Goal: Task Accomplishment & Management: Manage account settings

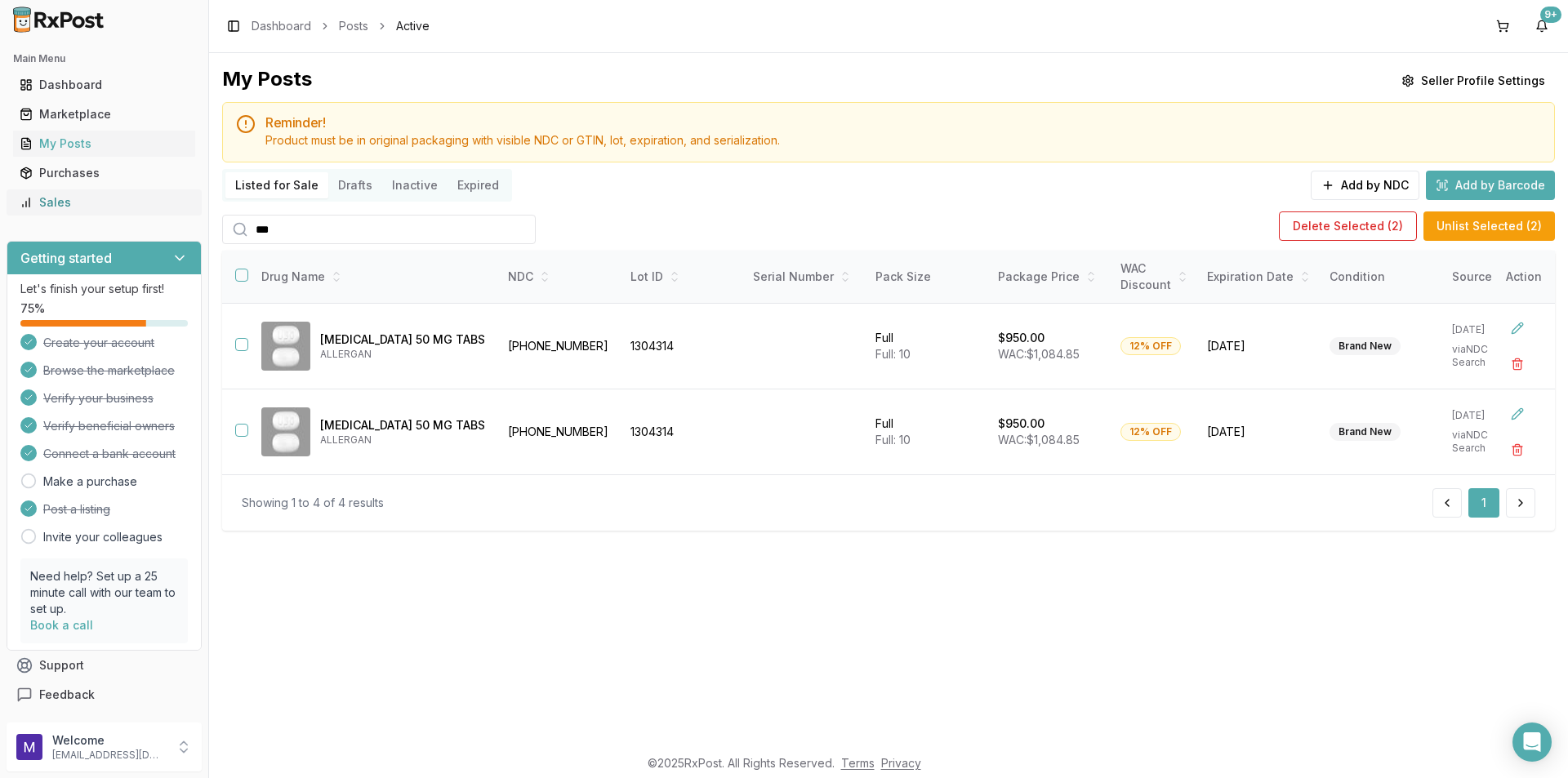
click at [51, 200] on div "Sales" at bounding box center [105, 203] width 169 height 17
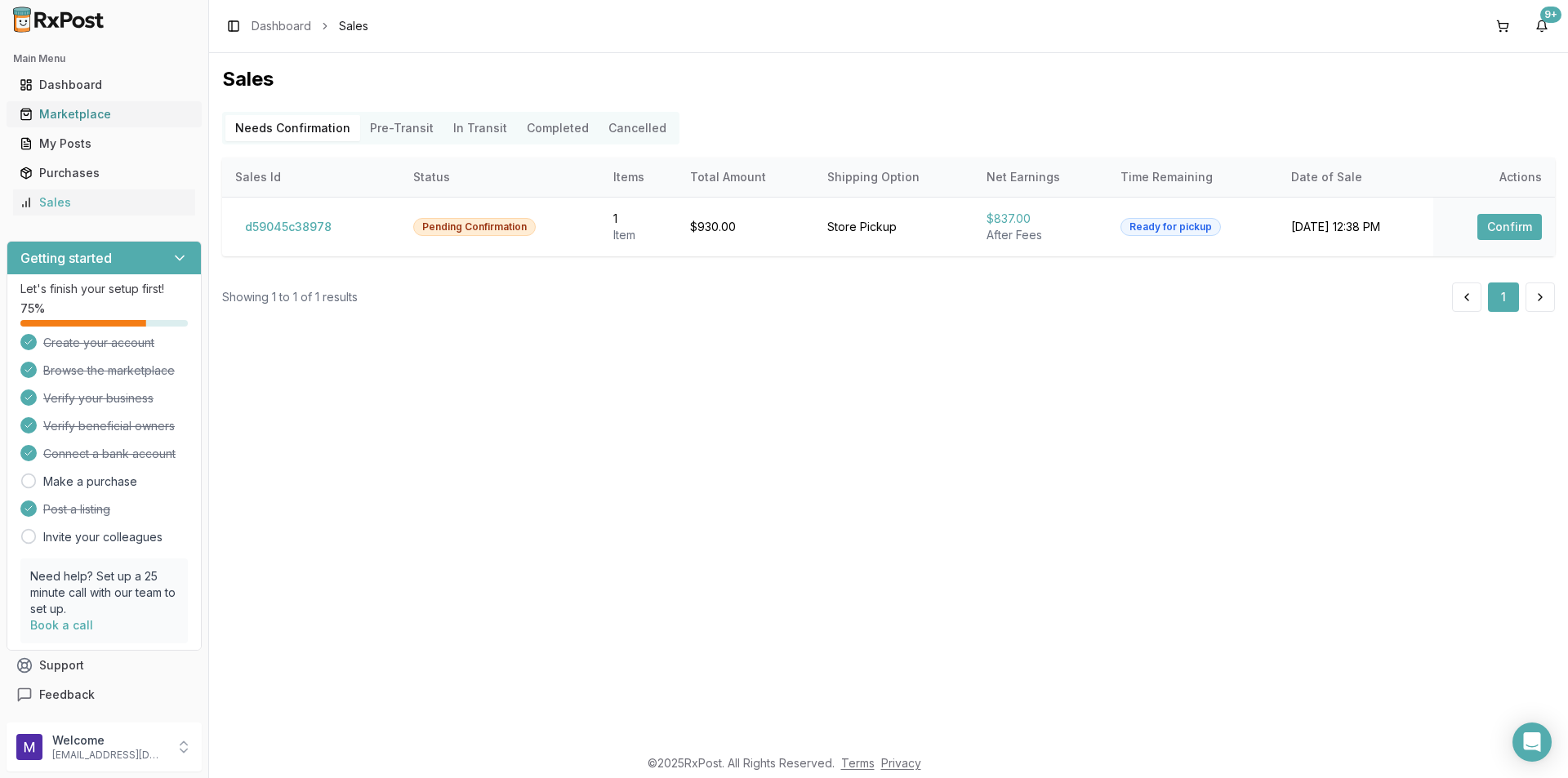
click at [87, 125] on link "Marketplace" at bounding box center [104, 114] width 182 height 29
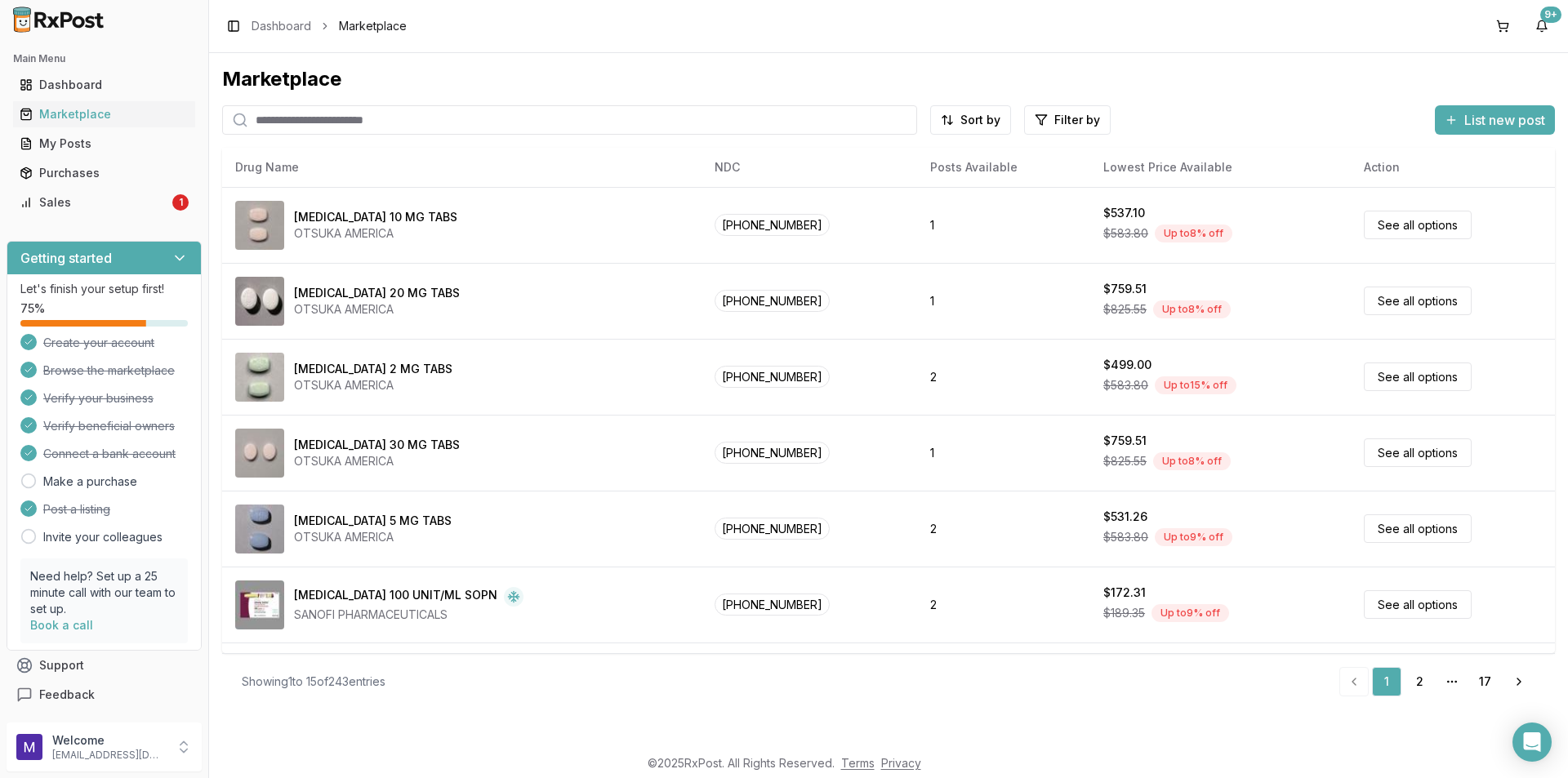
click at [317, 126] on input "search" at bounding box center [569, 120] width 695 height 29
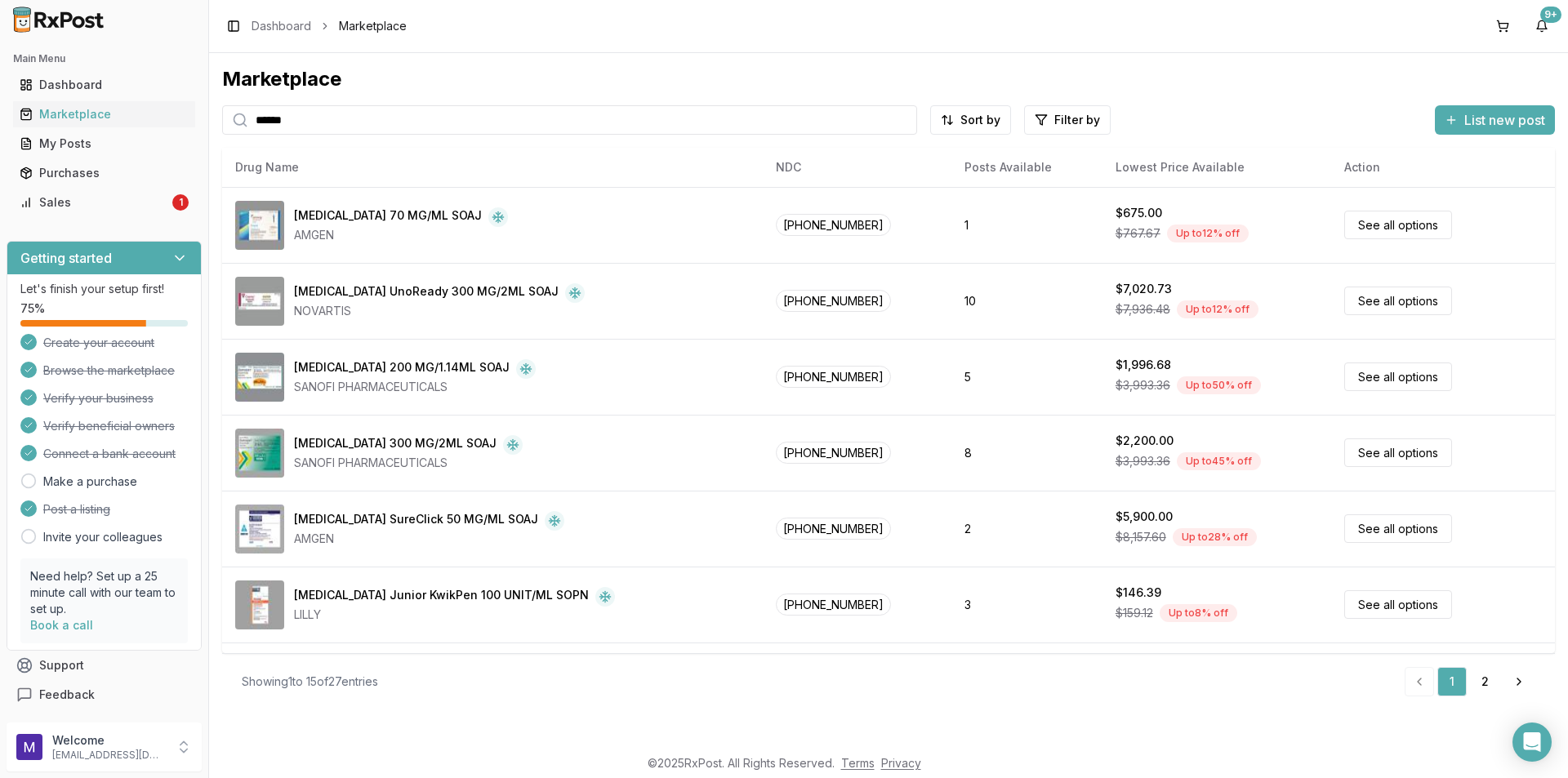
type input "******"
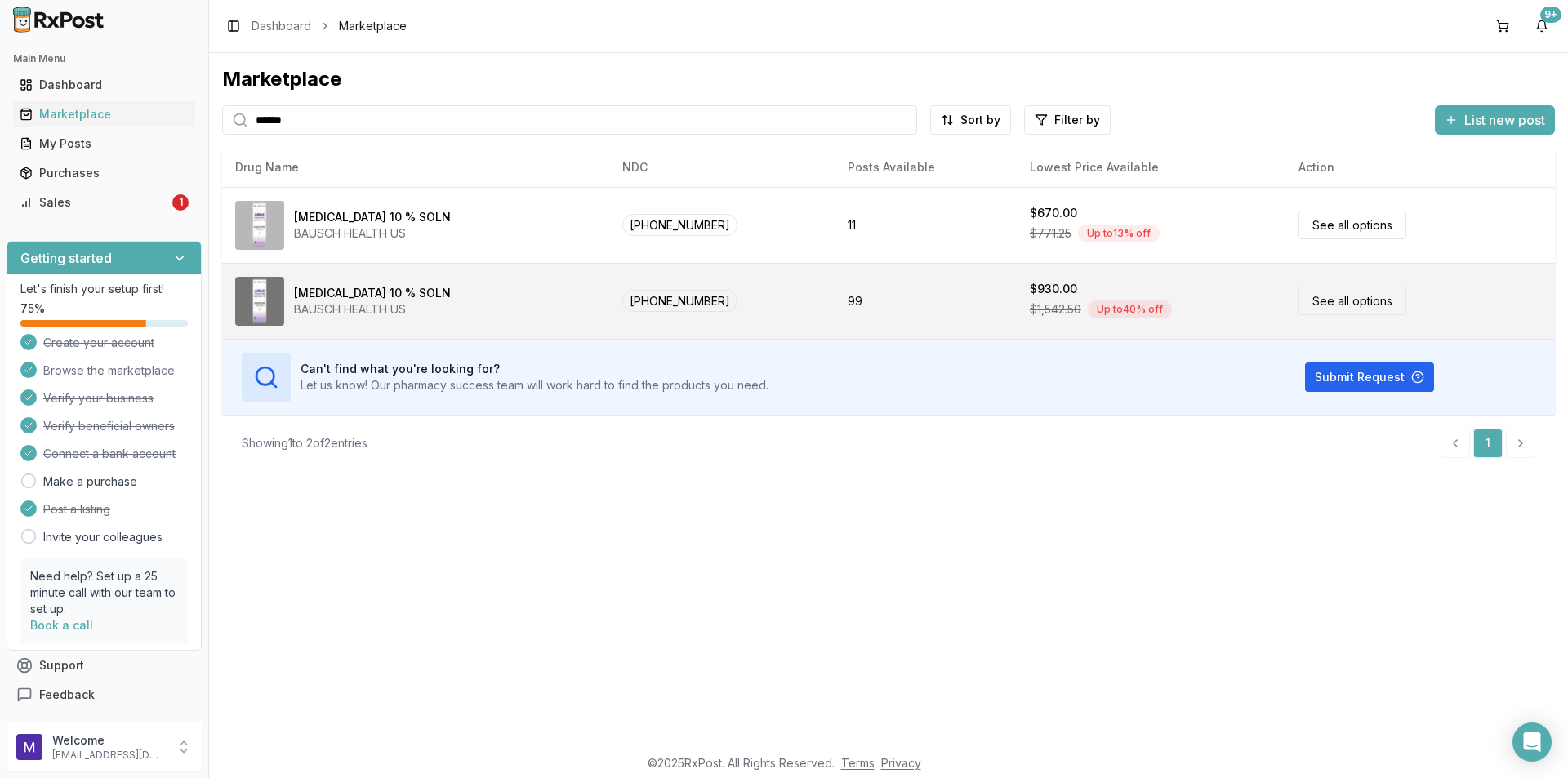
click at [1298, 315] on link "See all options" at bounding box center [1352, 301] width 108 height 28
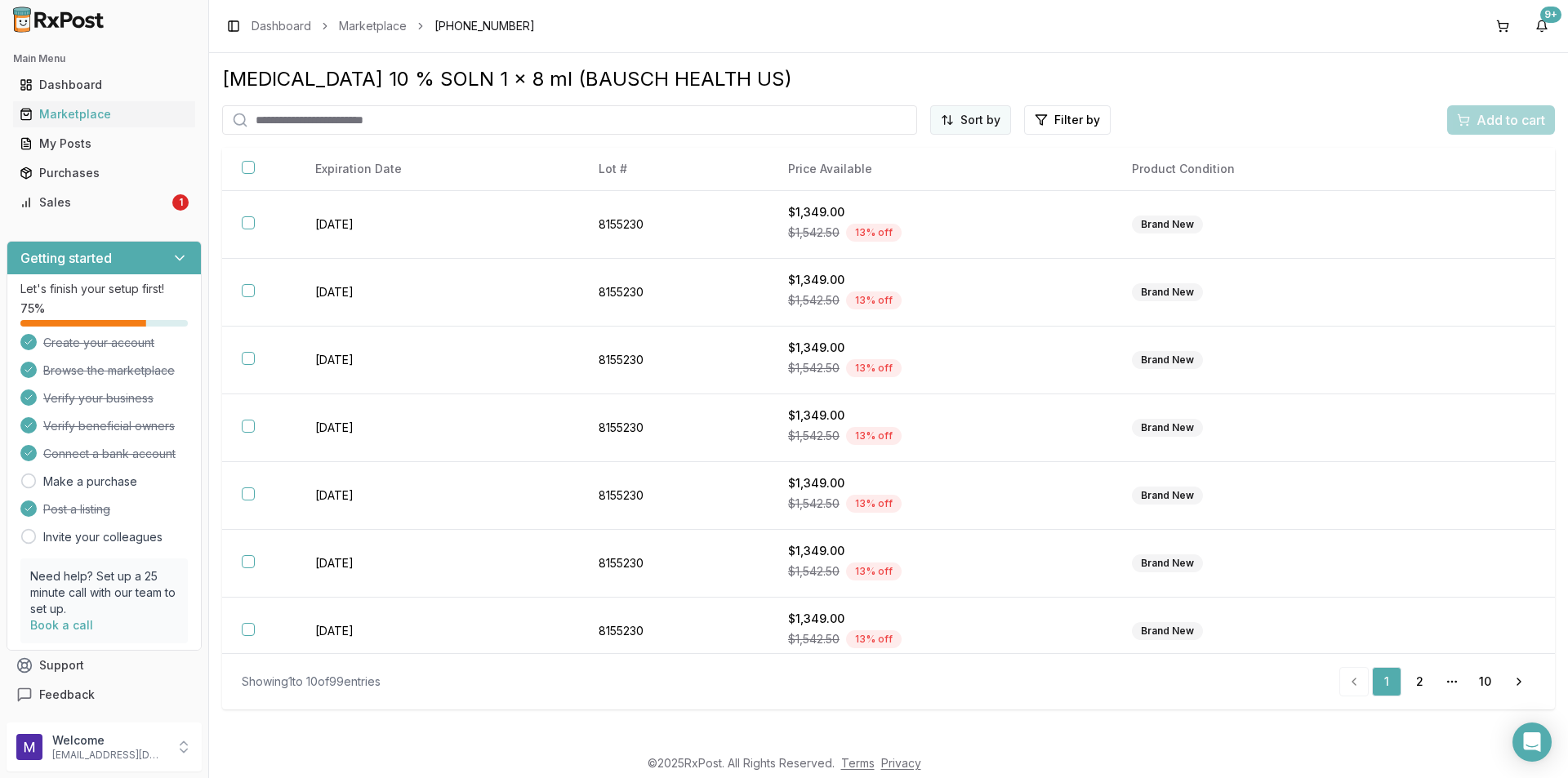
click at [970, 110] on html "Main Menu Dashboard Marketplace My Posts Purchases Sales 1 Getting started Let'…" at bounding box center [784, 389] width 1568 height 778
click at [950, 177] on div "Price (Low to High)" at bounding box center [931, 181] width 155 height 26
click at [67, 207] on div "Sales" at bounding box center [95, 203] width 149 height 17
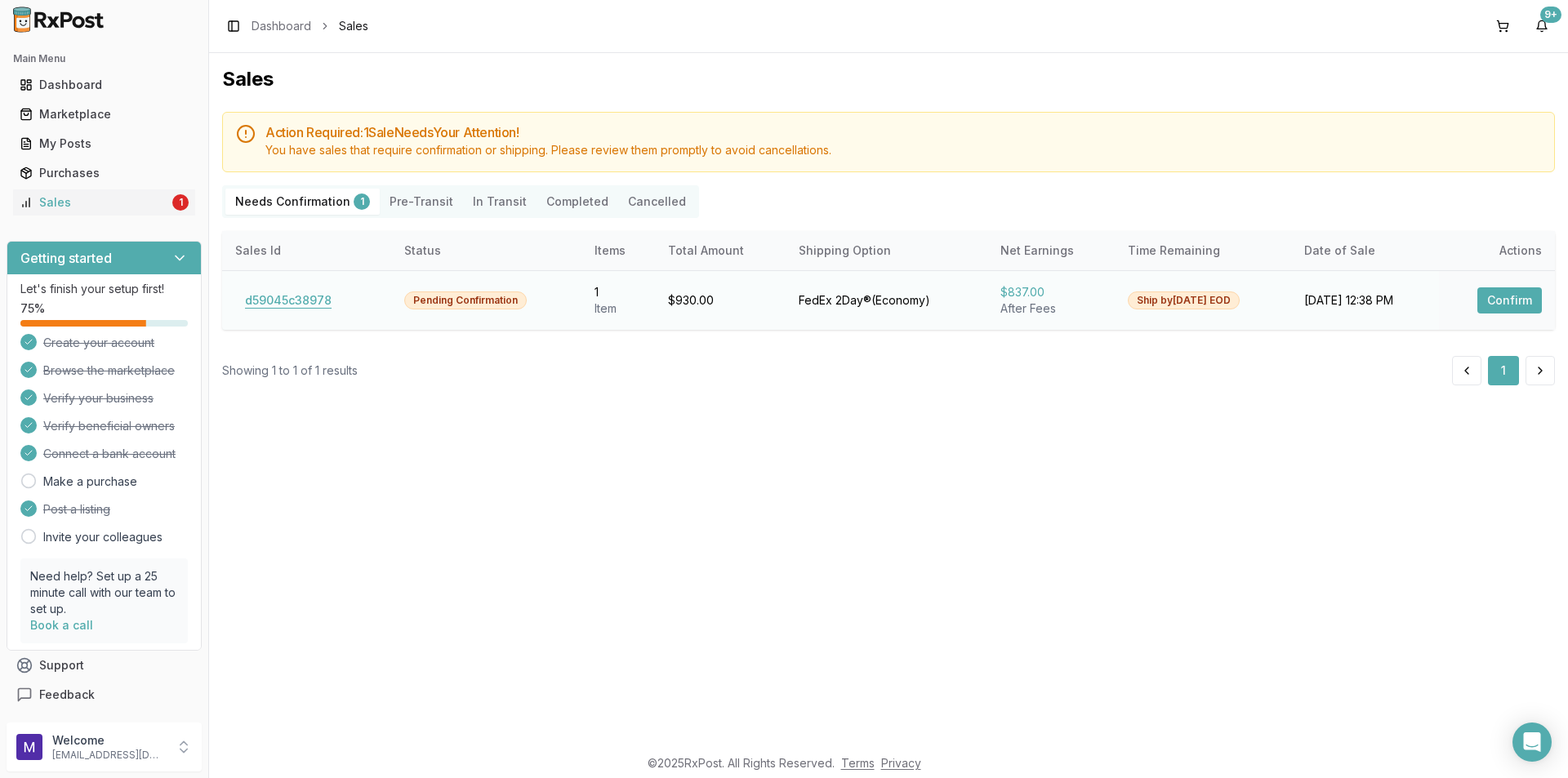
click at [299, 296] on button "d59045c38978" at bounding box center [288, 300] width 106 height 26
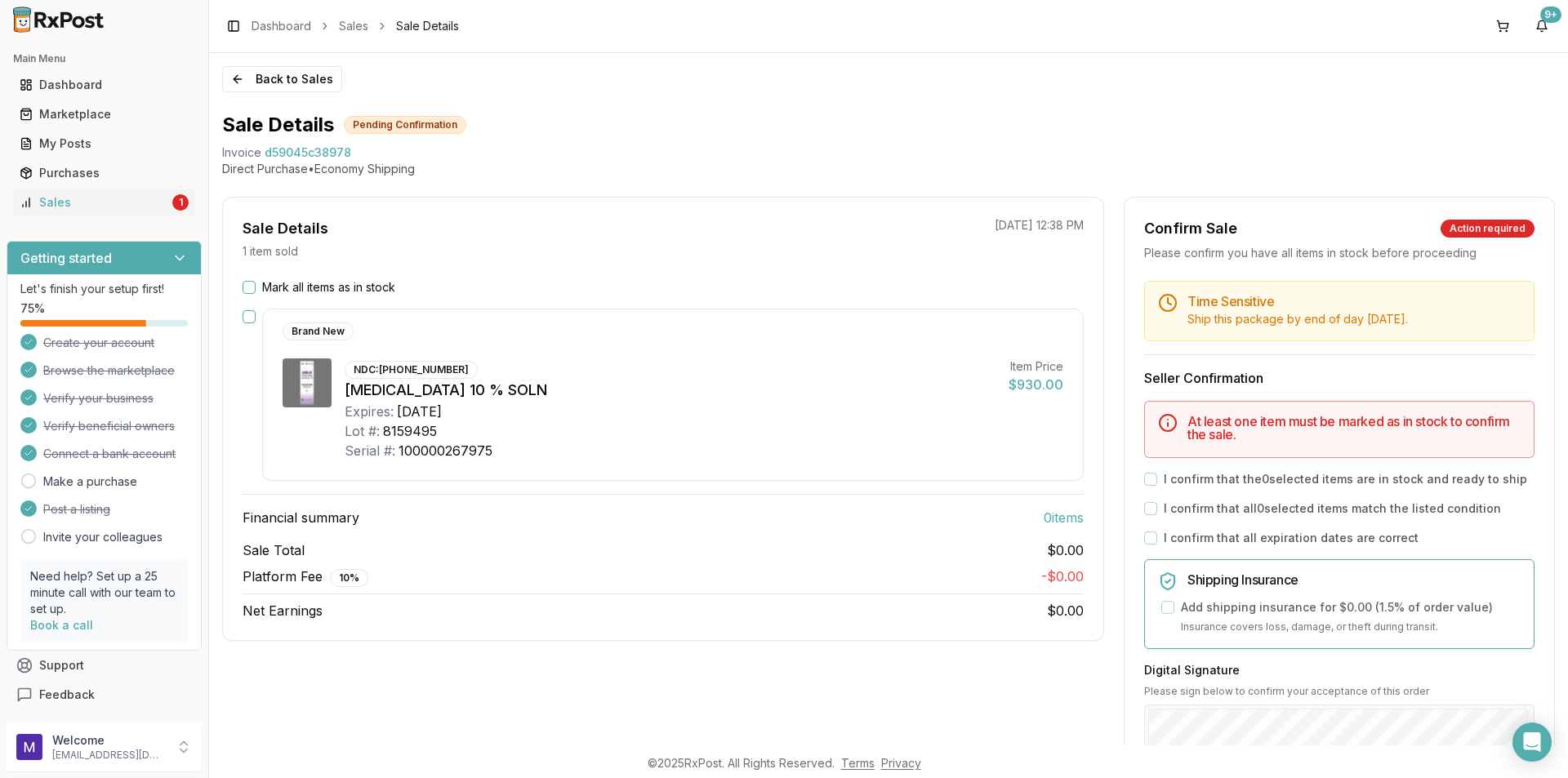
click at [249, 291] on button "Mark all items as in stock" at bounding box center [249, 287] width 13 height 13
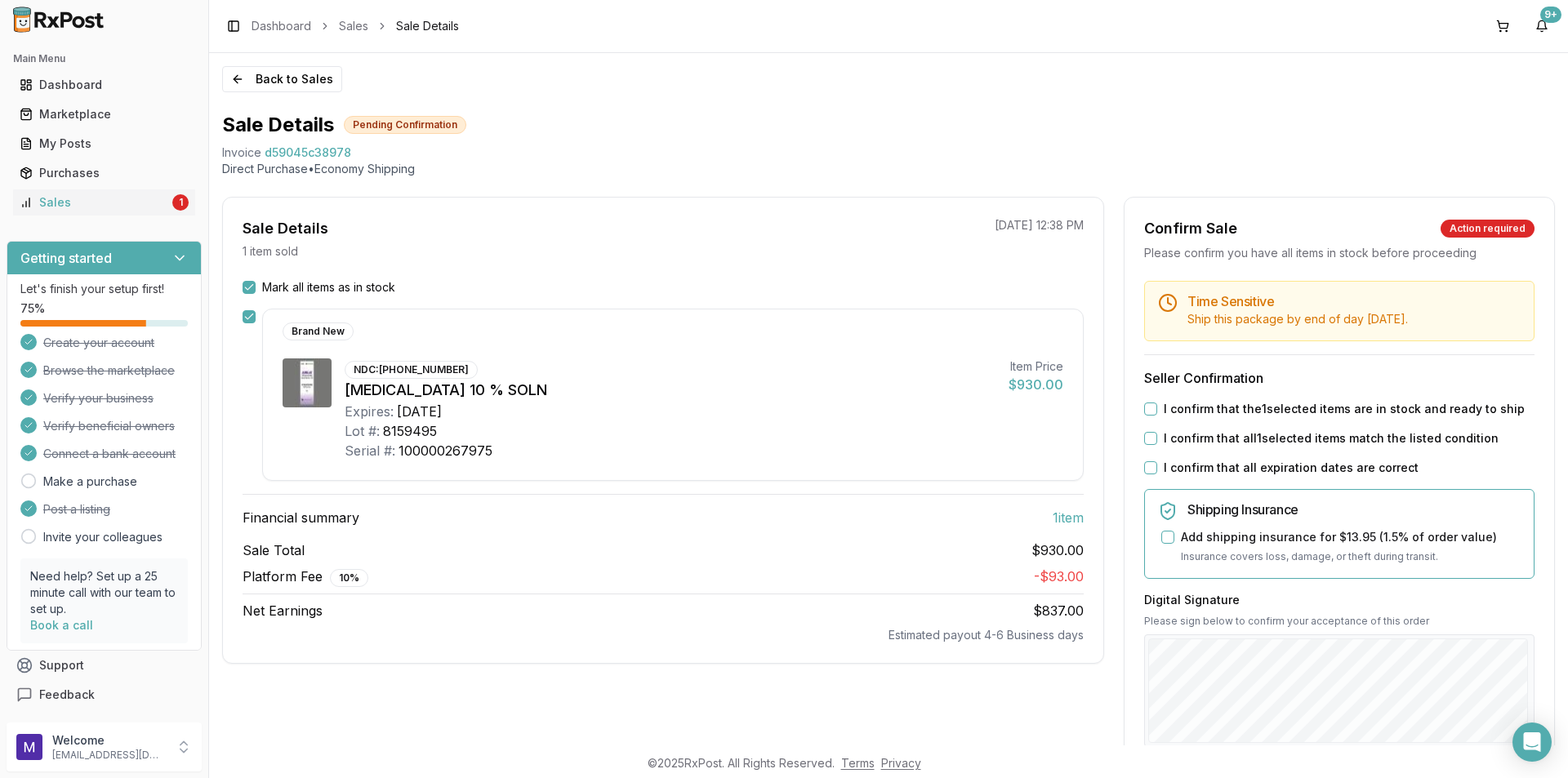
click at [1145, 404] on button "I confirm that the 1 selected items are in stock and ready to ship" at bounding box center [1150, 409] width 13 height 13
click at [1138, 437] on div "Time Sensitive Ship this package by end of day Thursday, September 25th . Selle…" at bounding box center [1338, 625] width 429 height 690
click at [1148, 439] on button "I confirm that all 1 selected items match the listed condition" at bounding box center [1150, 438] width 13 height 13
click at [1150, 465] on button "I confirm that all expiration dates are correct" at bounding box center [1150, 468] width 13 height 13
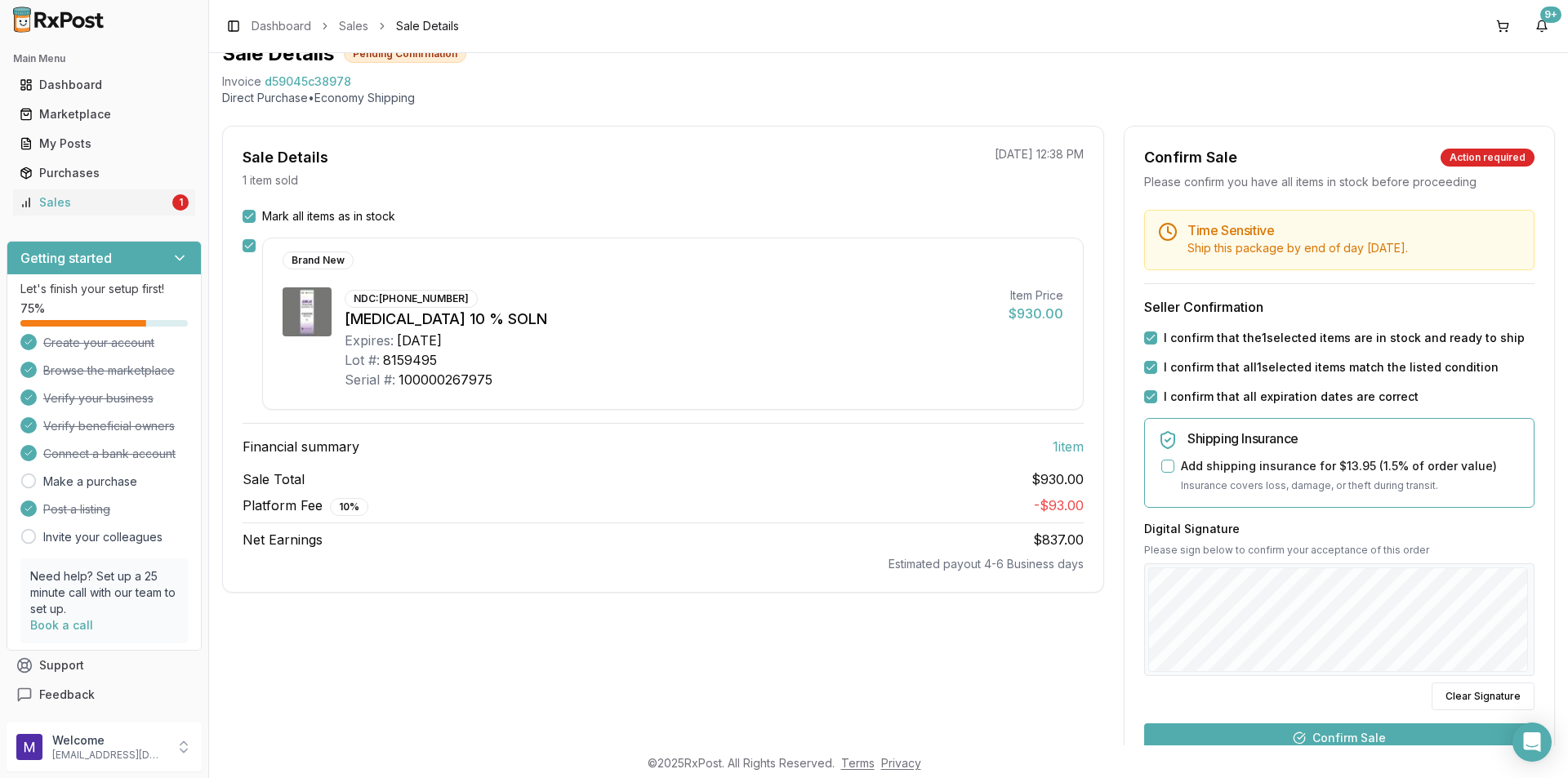
scroll to position [245, 0]
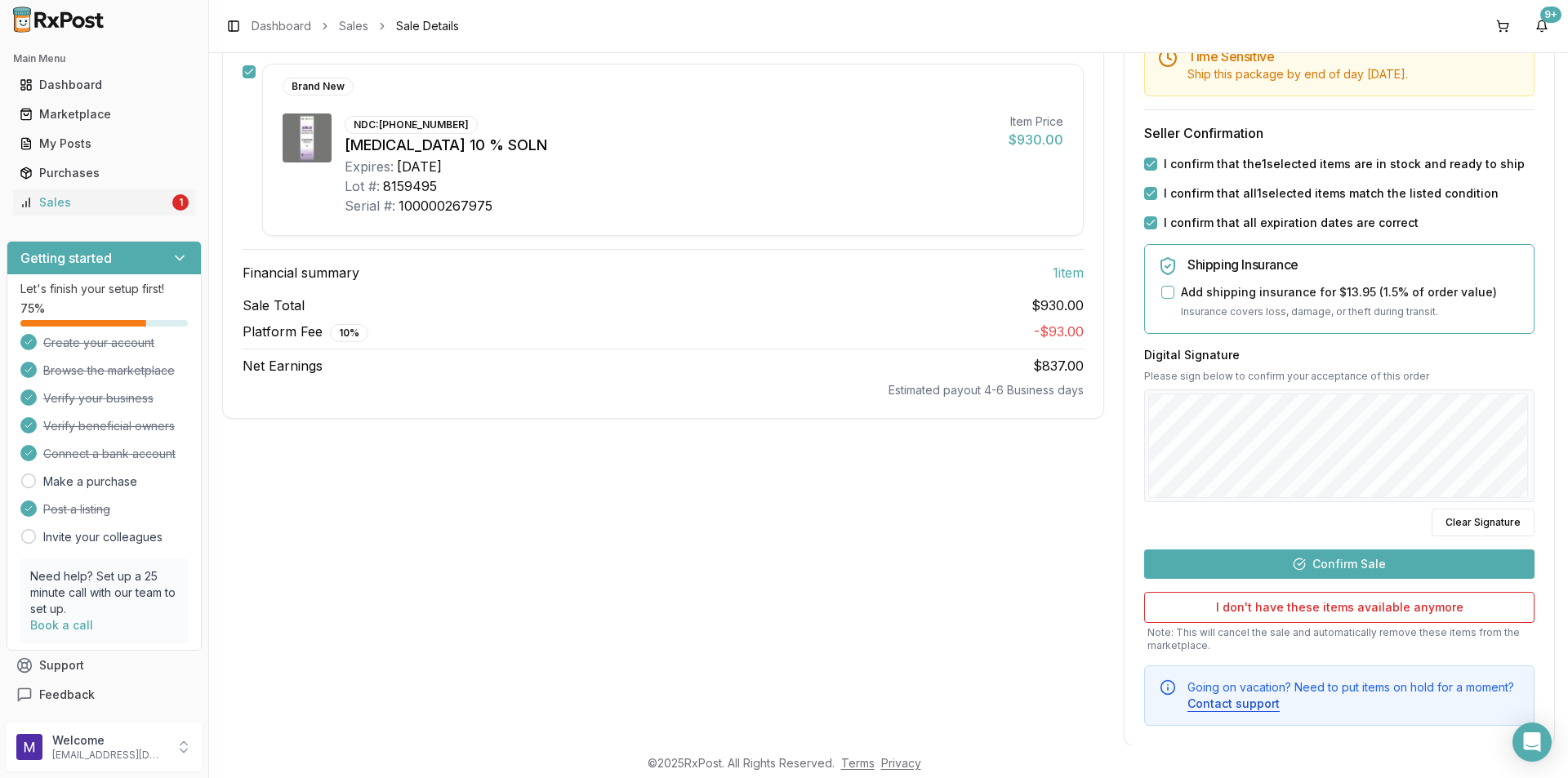
click at [1283, 565] on button "Confirm Sale" at bounding box center [1339, 564] width 390 height 29
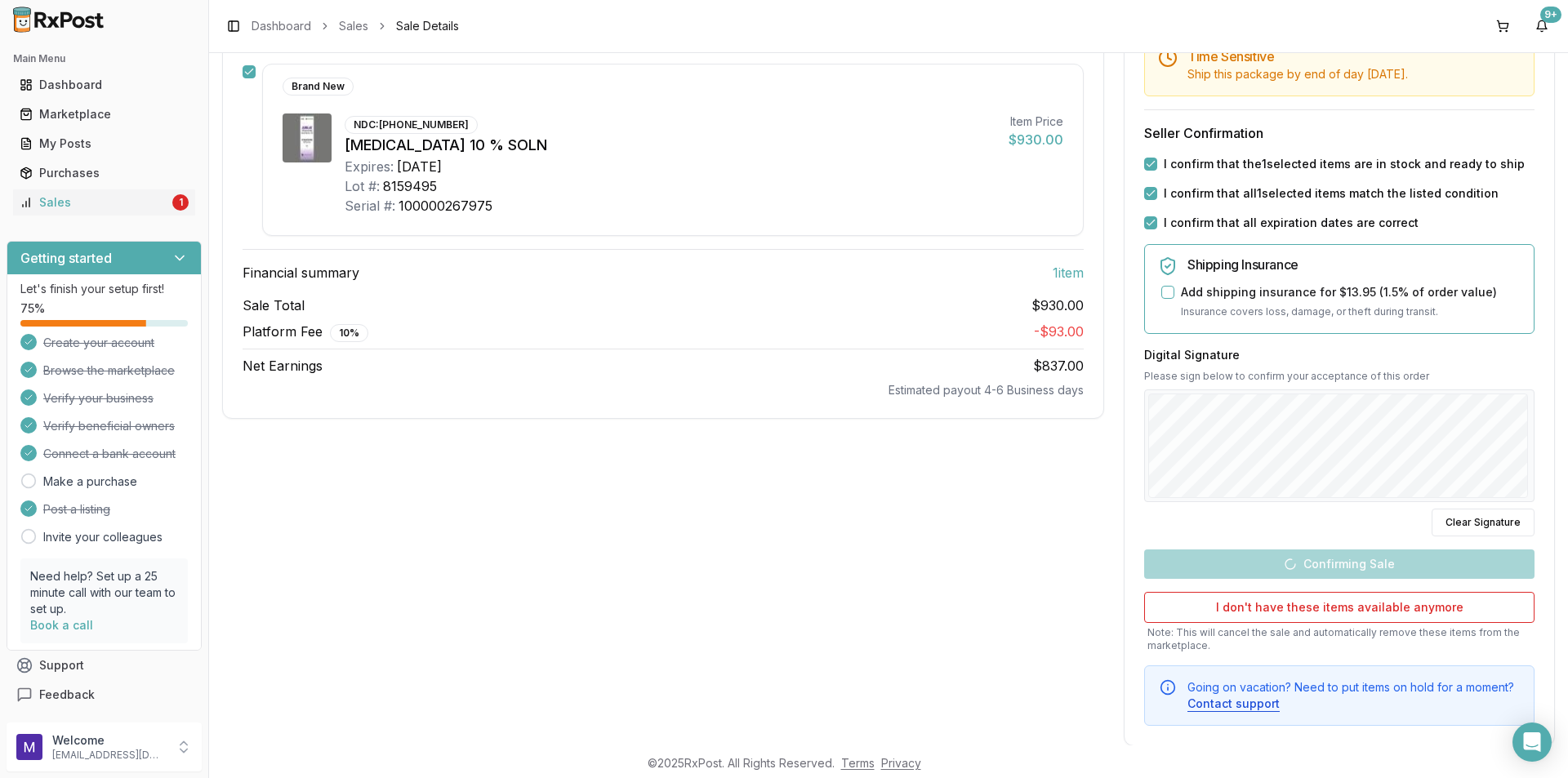
scroll to position [54, 0]
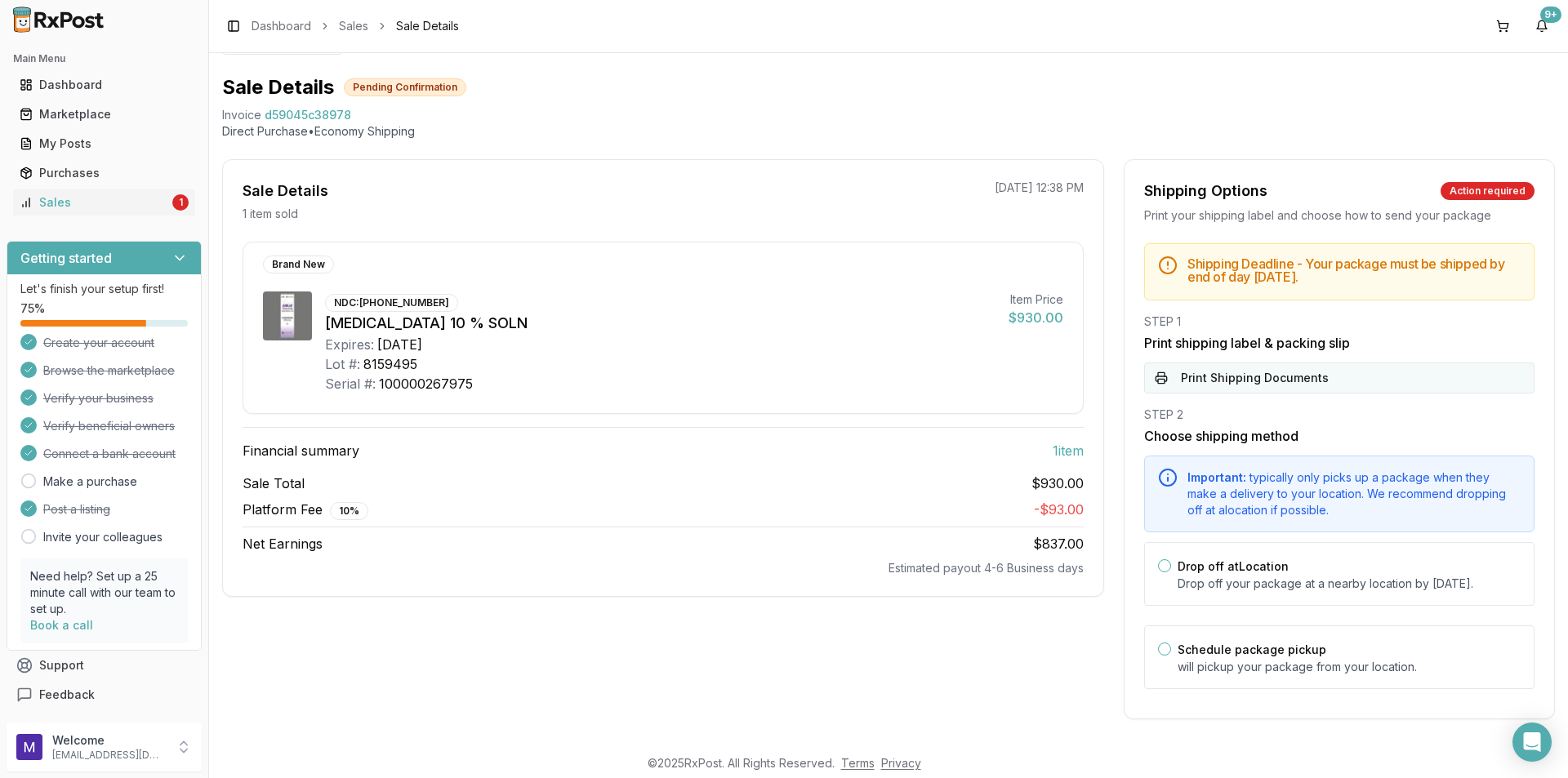
click at [1219, 363] on button "Print Shipping Documents" at bounding box center [1339, 378] width 390 height 31
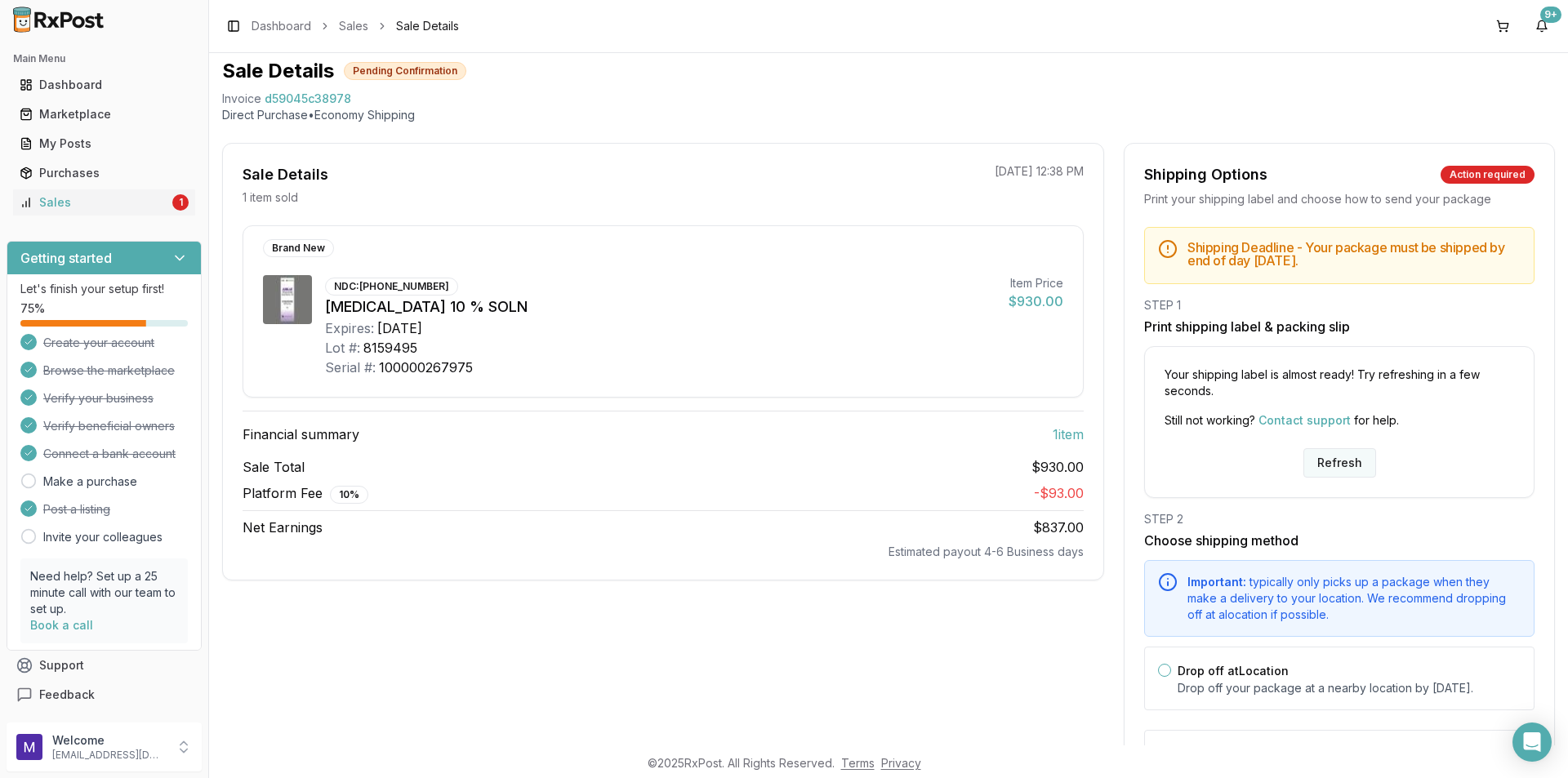
click at [1354, 465] on button "Refresh" at bounding box center [1340, 462] width 73 height 29
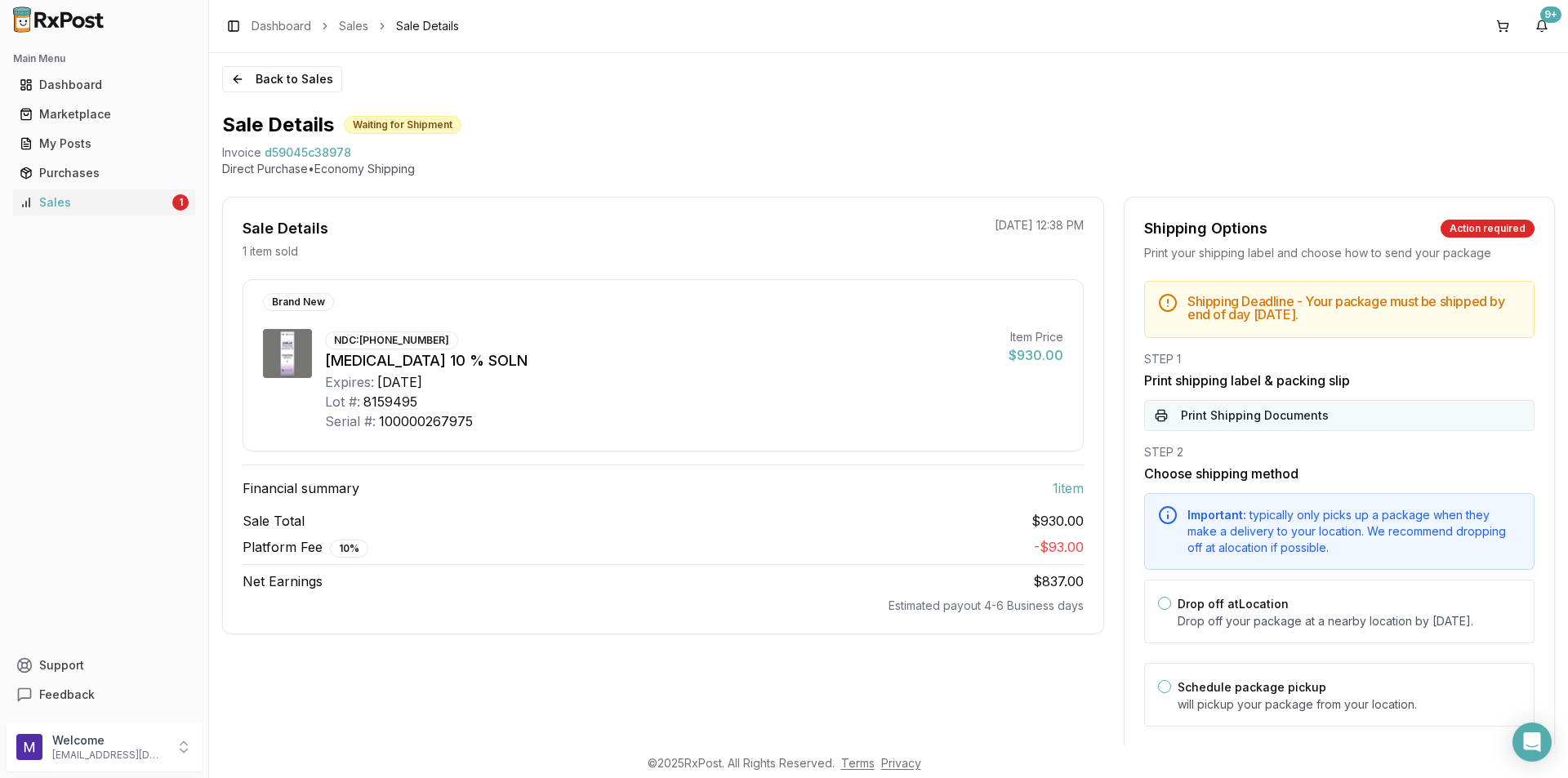
click at [1331, 427] on button "Print Shipping Documents" at bounding box center [1339, 415] width 390 height 31
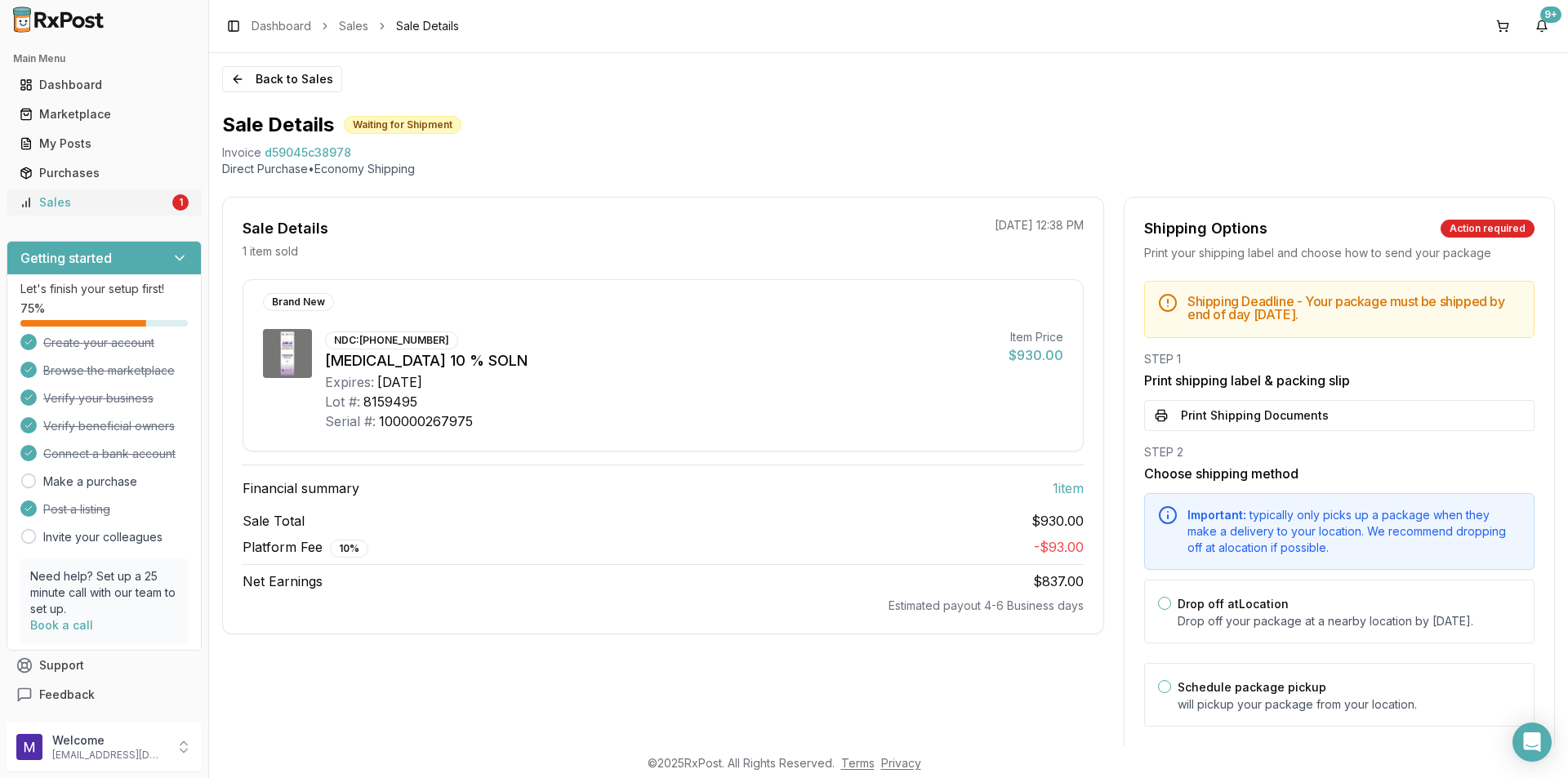
click at [50, 193] on link "Sales 1" at bounding box center [104, 202] width 182 height 29
